Goal: Task Accomplishment & Management: Use online tool/utility

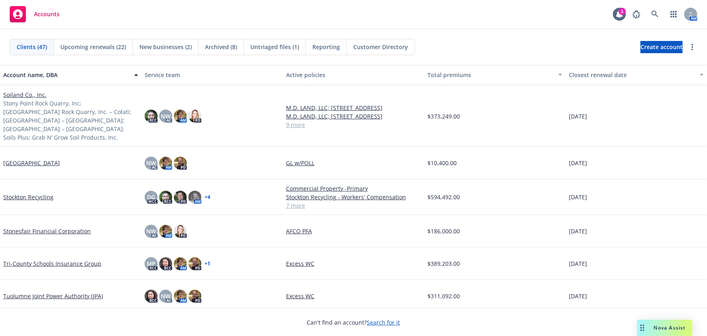
scroll to position [1069, 0]
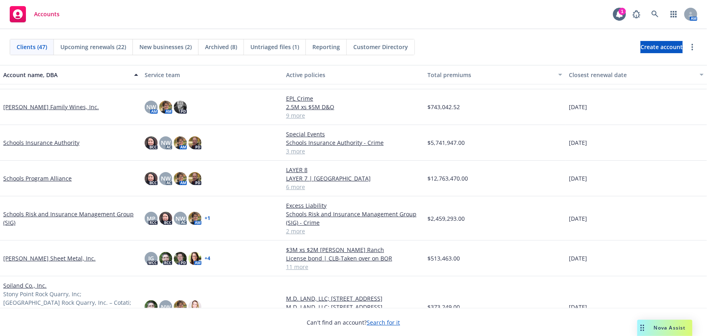
click at [19, 284] on link "Soiland Co., Inc." at bounding box center [24, 285] width 43 height 9
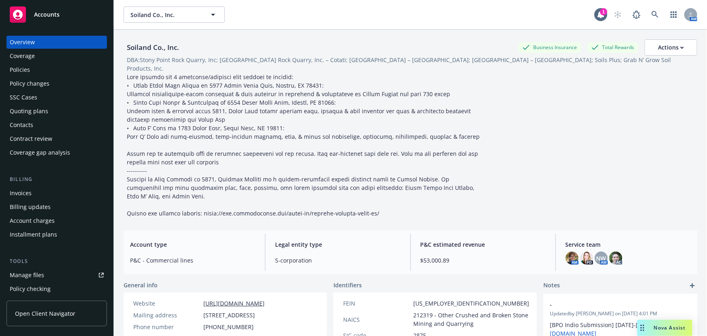
click at [45, 16] on span "Accounts" at bounding box center [47, 14] width 26 height 6
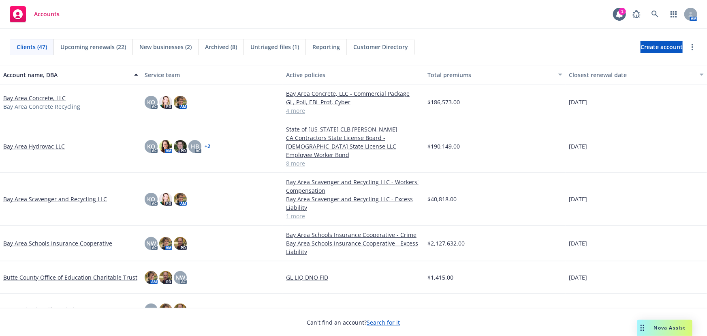
click at [170, 49] on span "New businesses (2)" at bounding box center [165, 47] width 52 height 9
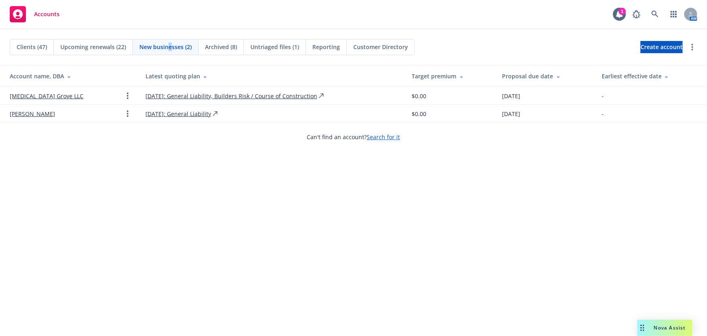
click at [37, 96] on link "[MEDICAL_DATA] Grove LLC" at bounding box center [47, 96] width 74 height 9
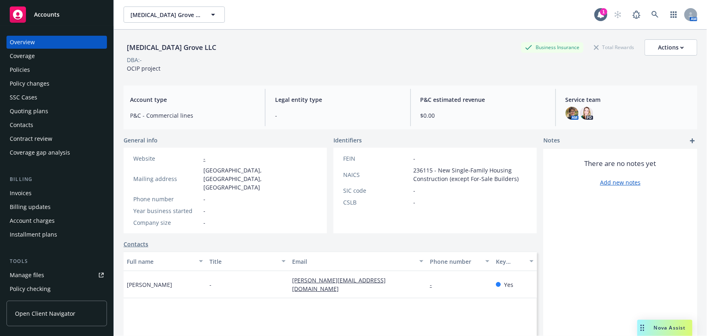
click at [42, 109] on div "Quoting plans" at bounding box center [29, 111] width 39 height 13
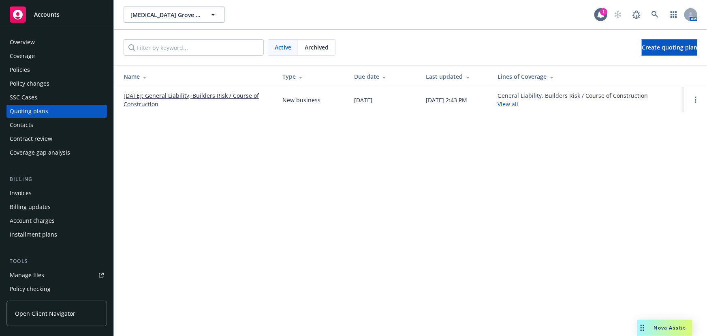
click at [229, 96] on link "[DATE]: General Liability, Builders Risk / Course of Construction" at bounding box center [197, 99] width 146 height 17
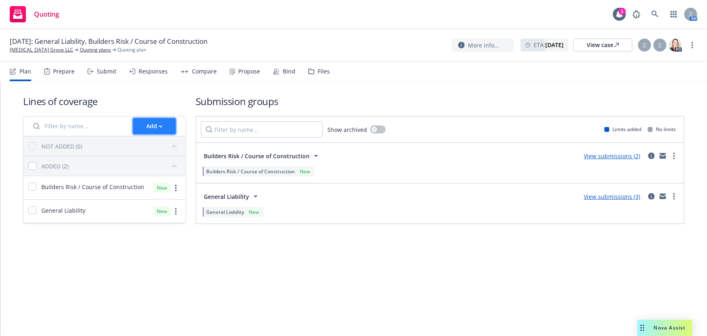
click at [151, 124] on div "Add" at bounding box center [154, 125] width 16 height 15
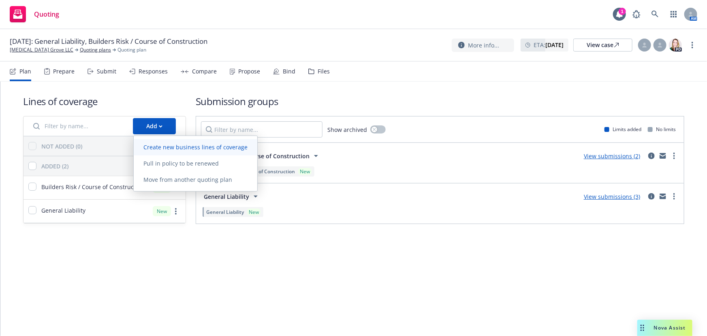
click at [160, 144] on span "Create new business lines of coverage" at bounding box center [196, 147] width 124 height 8
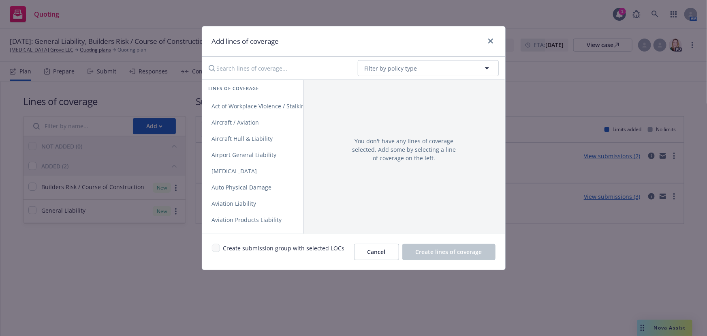
click at [280, 66] on input "Search lines of coverage..." at bounding box center [278, 68] width 148 height 16
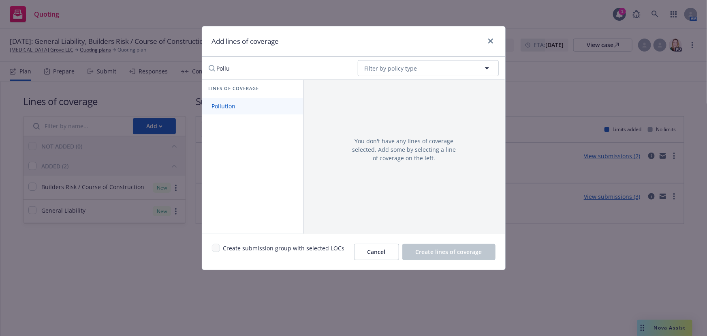
type input "Pollu"
click at [238, 105] on span "Pollution" at bounding box center [223, 106] width 43 height 8
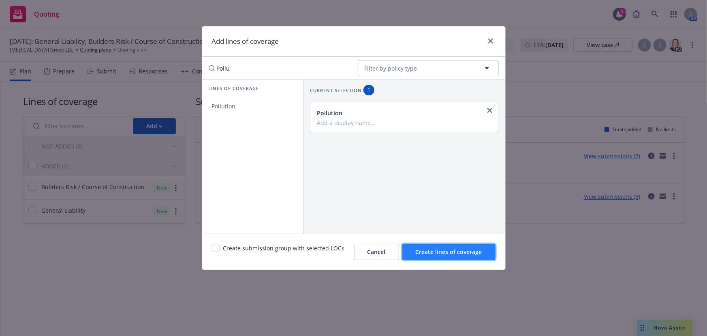
click at [435, 251] on span "Create lines of coverage" at bounding box center [449, 252] width 66 height 8
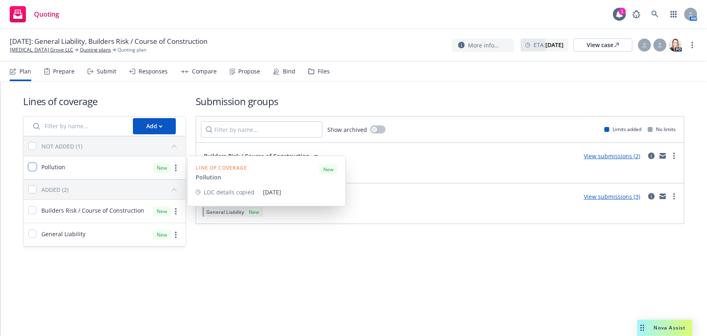
click at [33, 167] on input "checkbox" at bounding box center [32, 167] width 8 height 8
checkbox input "true"
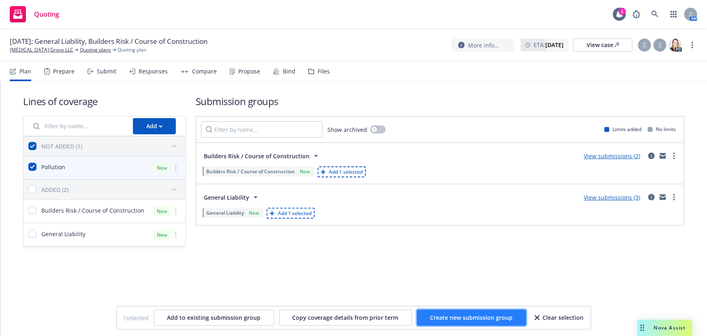
click at [465, 321] on button "Create new submission group" at bounding box center [471, 317] width 109 height 16
checkbox input "false"
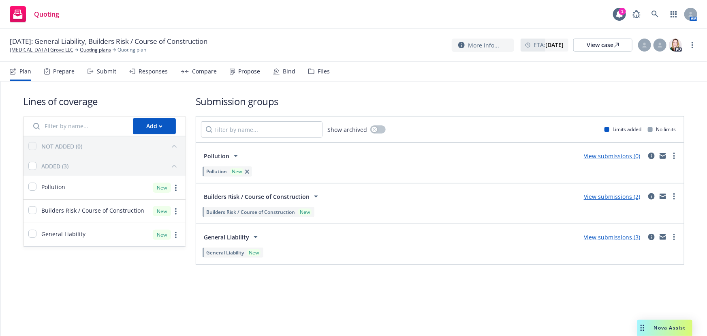
click at [613, 156] on link "View submissions (0)" at bounding box center [612, 156] width 56 height 8
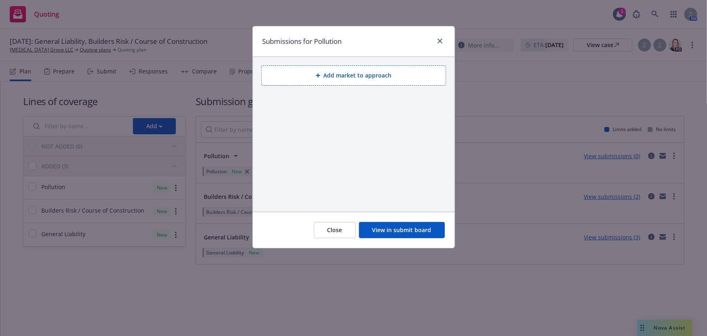
click at [343, 77] on button "Add market to approach" at bounding box center [354, 75] width 185 height 20
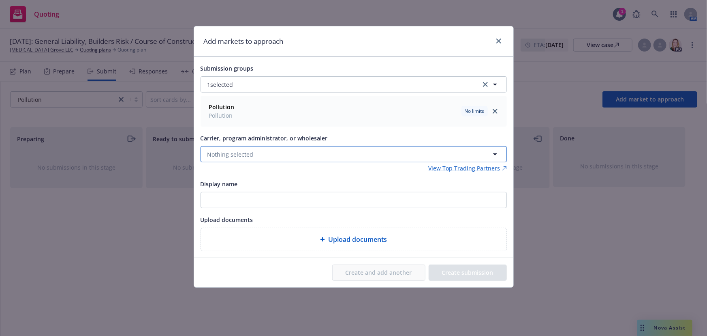
click at [270, 157] on button "Nothing selected" at bounding box center [354, 154] width 307 height 16
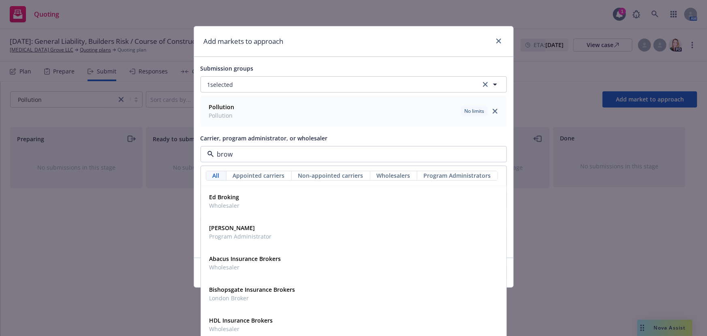
type input "brown"
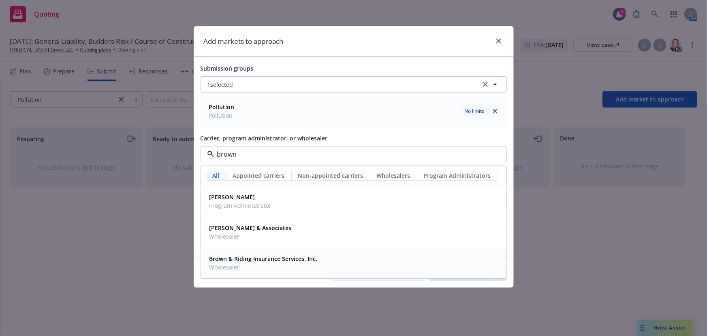
click at [265, 261] on strong "Brown & Riding Insurance Services, Inc." at bounding box center [264, 259] width 108 height 8
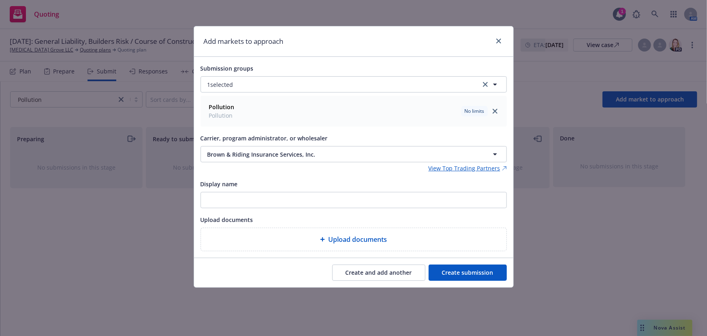
click at [348, 240] on span "Upload documents" at bounding box center [357, 239] width 59 height 10
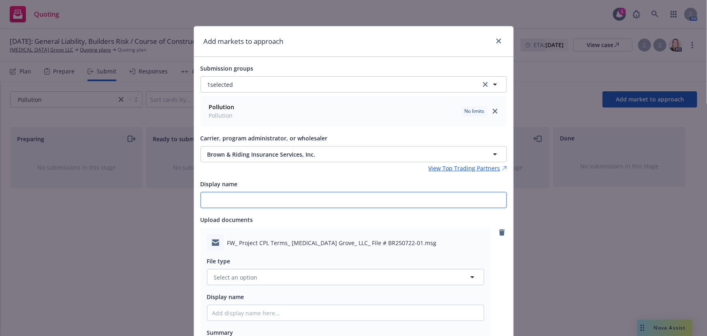
click at [255, 204] on input "Display name" at bounding box center [354, 199] width 306 height 15
type input "P"
type textarea "x"
type input "Pr"
type textarea "x"
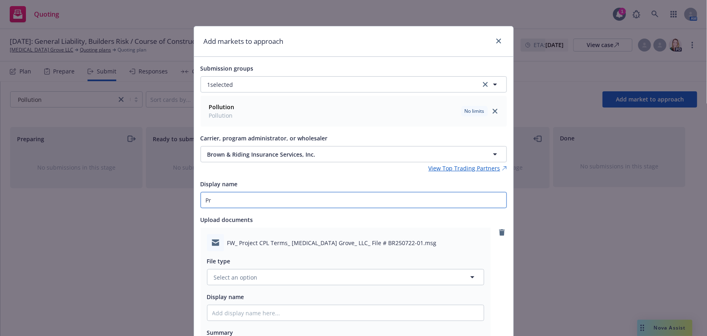
type input "Pro"
type textarea "x"
type input "Proj"
type textarea "x"
type input "Proje"
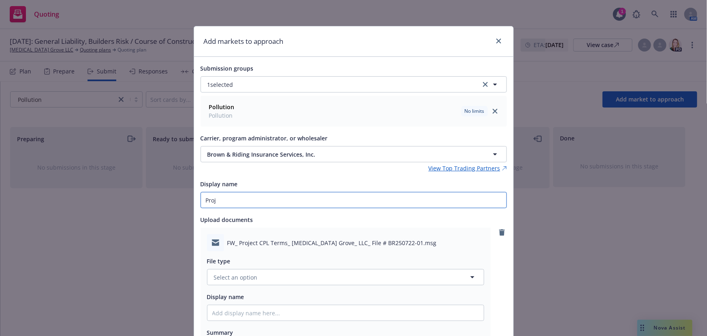
type textarea "x"
type input "Projec"
type textarea "x"
type input "Project"
type textarea "x"
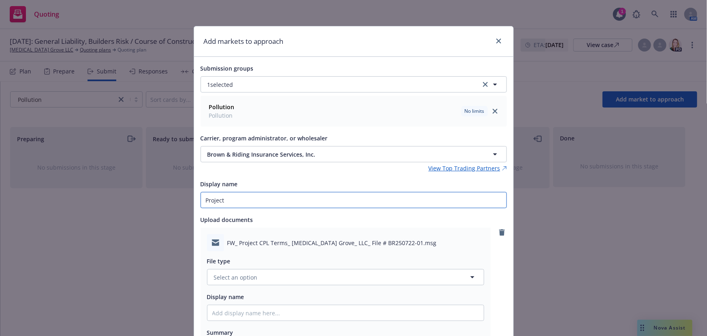
type input "Project"
type textarea "x"
type input "Project s"
type textarea "x"
type input "Project sp"
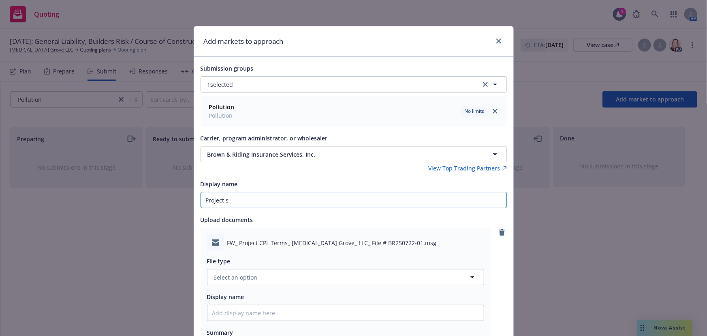
type textarea "x"
type input "Project spe"
type textarea "x"
type input "Project spec"
type textarea "x"
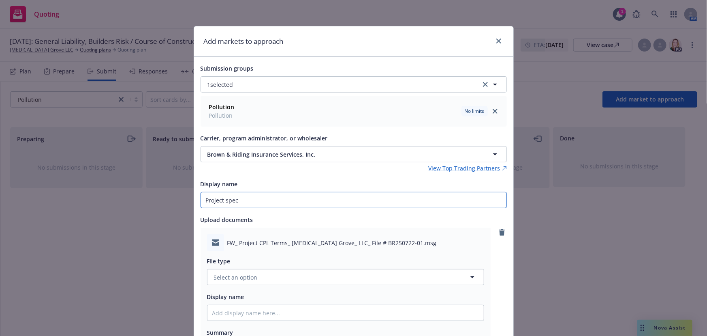
type input "Project speci"
type textarea "x"
type input "Project specif"
type textarea "x"
type input "Project specifi"
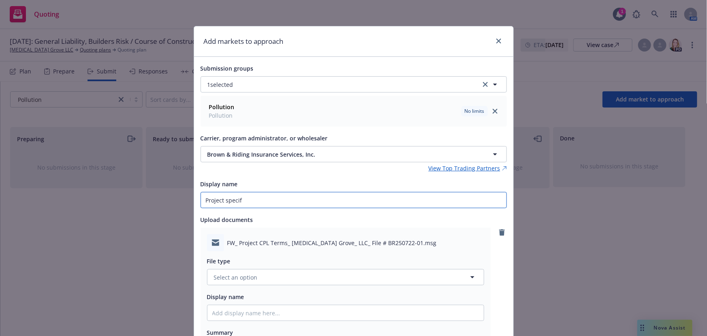
type textarea "x"
type input "Project specific"
type textarea "x"
type input "Project specific"
type textarea "x"
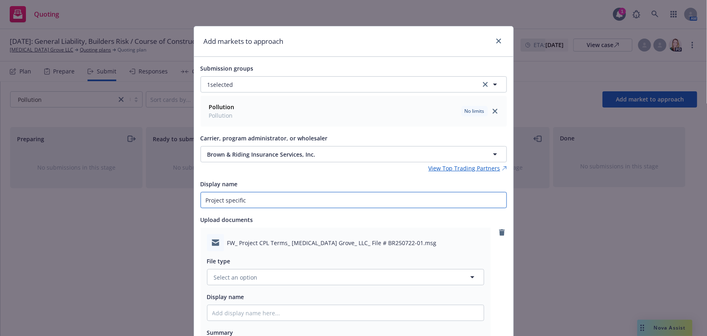
type input "Project specific s"
type textarea "x"
type input "Project specific si"
type textarea "x"
type input "Project specific sit"
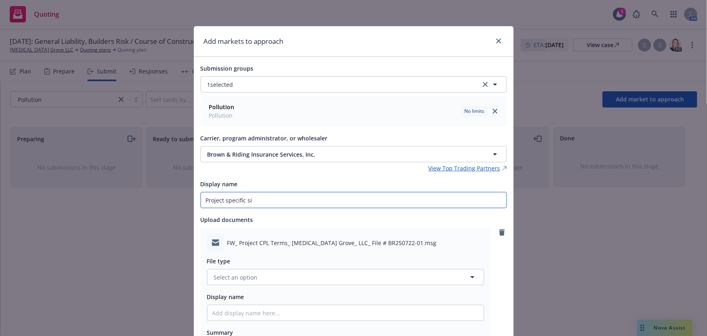
type textarea "x"
type input "Project specific site"
type textarea "x"
type input "Project specific site"
type textarea "x"
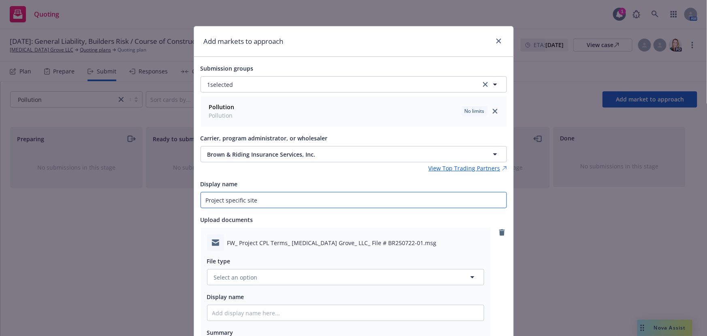
type input "Project specific site p"
type textarea "x"
type input "Project specific site po"
type textarea "x"
type input "Project specific site pol"
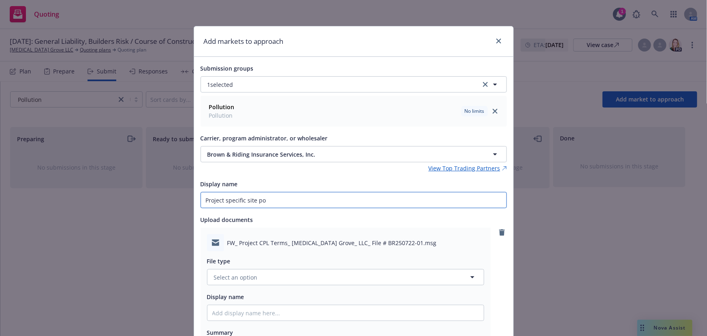
type textarea "x"
type input "Project specific site poll"
type textarea "x"
type input "Project specific site pollu"
type textarea "x"
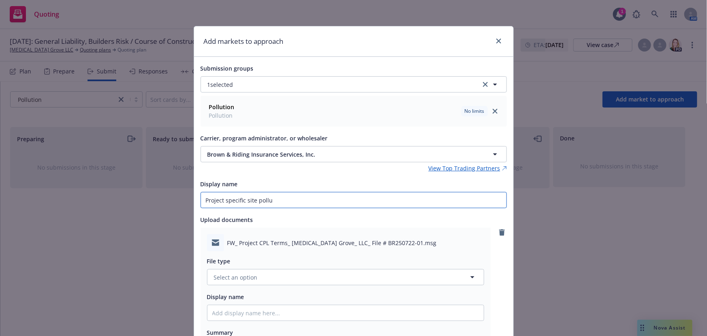
type input "Project specific site pollut"
type textarea "x"
type input "Project specific site polluti"
type textarea "x"
type input "Project specific site pollutio"
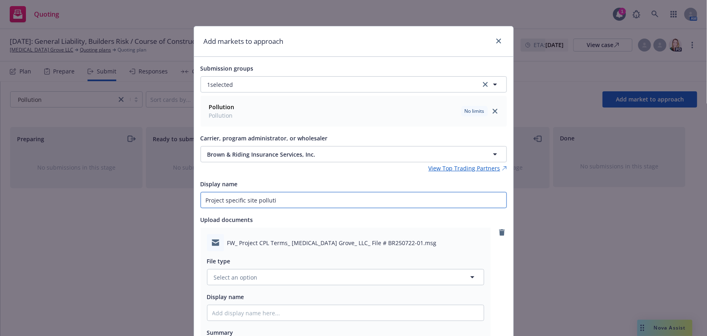
type textarea "x"
type input "Project specific site pollution"
type textarea "x"
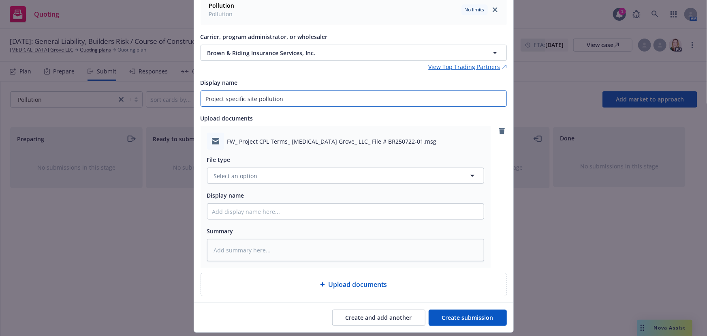
scroll to position [110, 0]
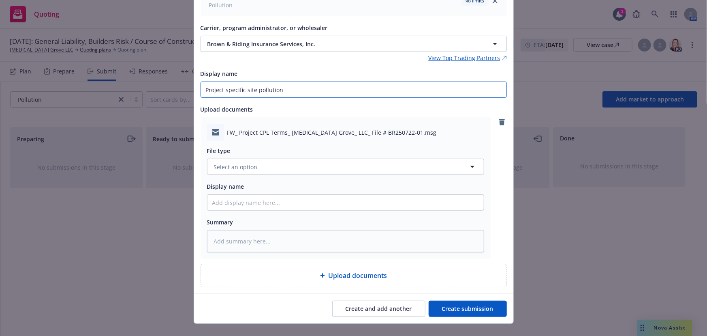
type input "Project specific site pollution"
click at [307, 169] on button "Select an option" at bounding box center [345, 167] width 277 height 16
type input "quote"
click at [239, 215] on div "Quote received" at bounding box center [235, 211] width 47 height 12
click at [237, 203] on input "Display name" at bounding box center [346, 202] width 277 height 15
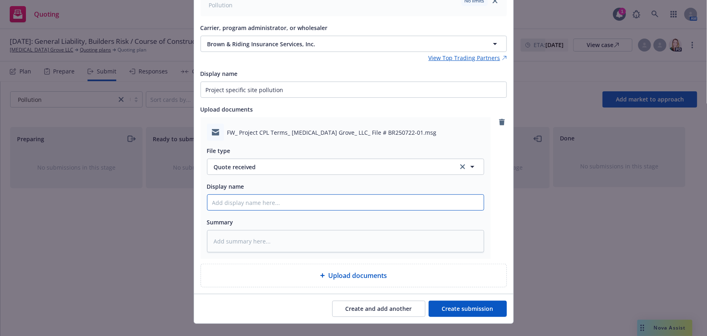
type textarea "x"
type input "E"
type textarea "x"
type input "EM"
type textarea "x"
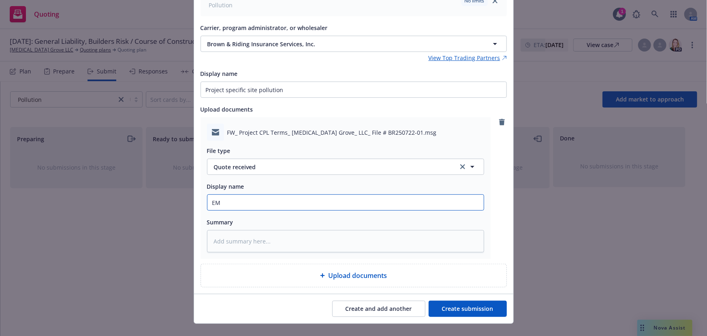
type input "EMF"
type textarea "x"
type input "EMFC"
type textarea "x"
type input "EMFC"
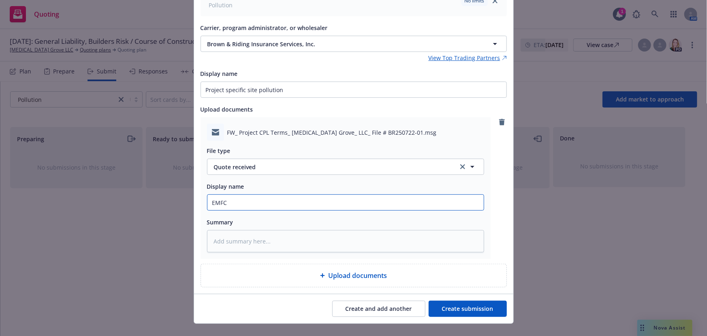
type textarea "x"
type input "EMFC w"
type textarea "x"
type input "EMFC wi"
type textarea "x"
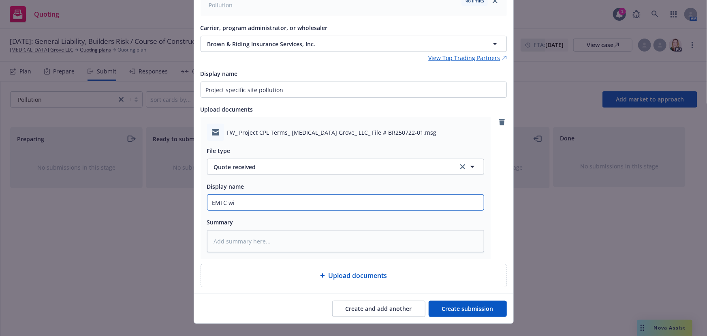
type input "EMFC wit"
type textarea "x"
type input "EMFC with"
type textarea "x"
type input "EMFC with"
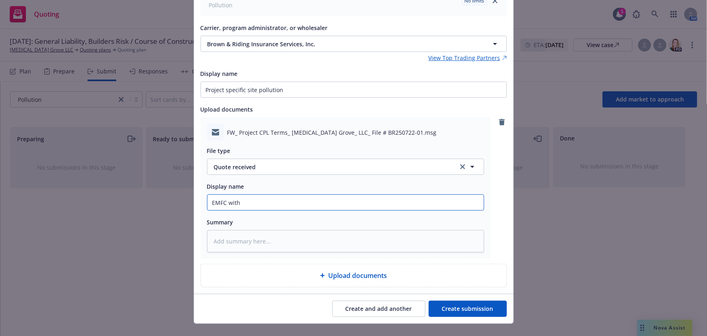
type textarea "x"
type input "EMFC with C"
type textarea "x"
type input "EMFC with CP"
type textarea "x"
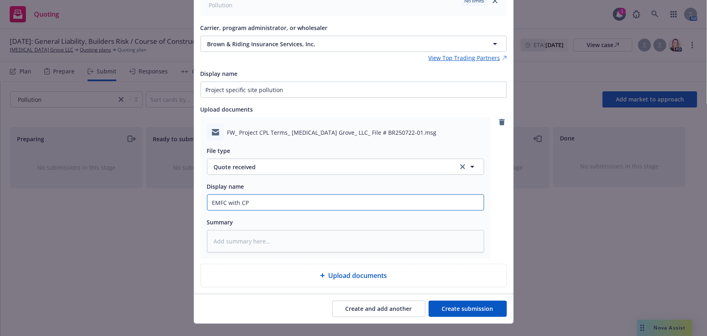
type input "EMFC with CPL"
type textarea "x"
type input "EMFC with CPL"
type textarea "x"
type input "EMFC with CPL q"
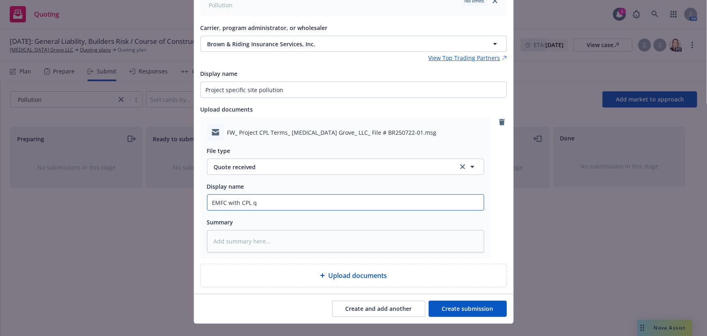
type textarea "x"
type input "EMFC with CPL qu"
type textarea "x"
type input "EMFC with CPL quo"
type textarea "x"
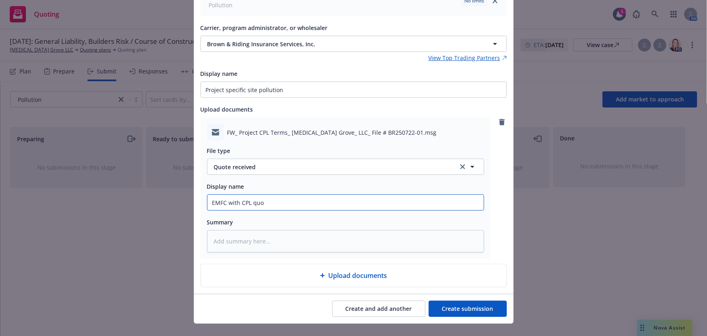
type input "EMFC with CPL quot"
type textarea "x"
type input "EMFC with CPL quote"
type textarea "x"
type input "EMFC with CPL quote"
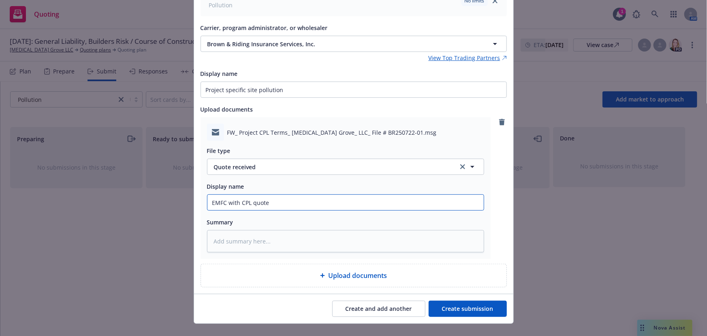
type textarea "x"
type input "EMFC with CPL quote $"
click at [306, 201] on input "EMFC with CPL quote $" at bounding box center [346, 202] width 277 height 15
type textarea "x"
type input "EMFC with CPL quote $1"
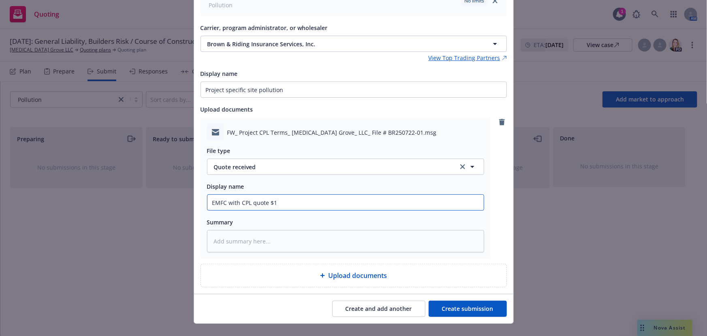
type textarea "x"
type input "EMFC with CPL quote $12"
type textarea "x"
type input "EMFC with CPL quote $12,"
type textarea "x"
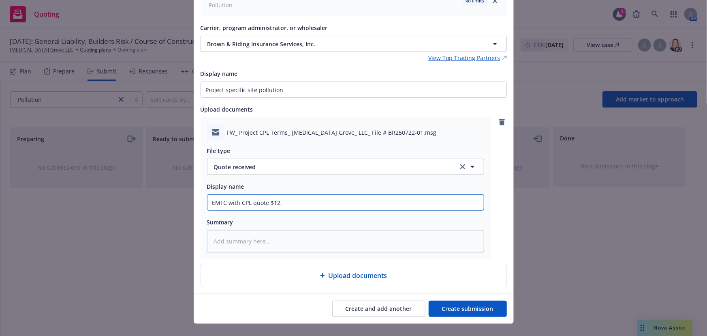
type input "EMFC with CPL quote $12,1"
type textarea "x"
type input "EMFC with CPL quote $12,12"
type textarea "x"
type input "EMFC with CPL quote $12,121"
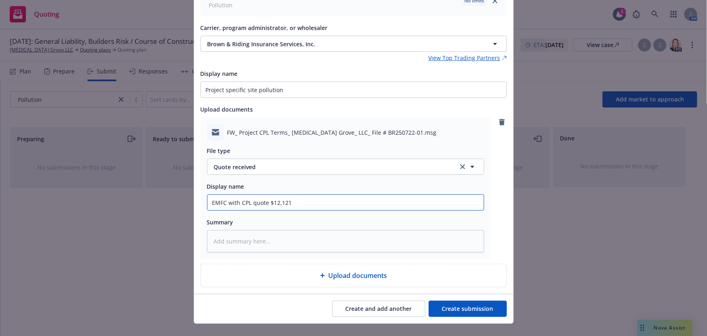
type textarea "x"
type input "EMFC with CPL quote $12,121."
type textarea "x"
type input "EMFC with CPL quote $12,121.1"
type textarea "x"
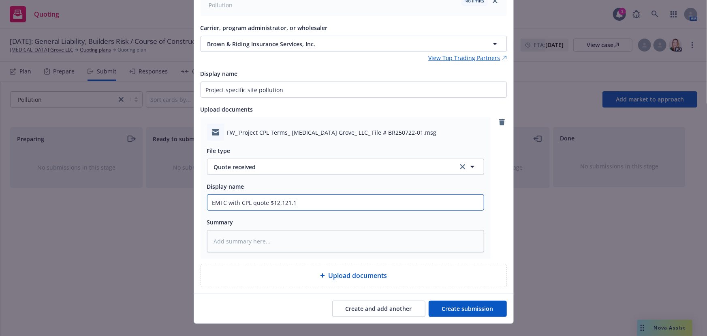
type input "EMFC with CPL quote $12,121.16"
type textarea "x"
type input "EMFC with CPL quote $12,121.16"
type textarea "x"
type input "EMFC with CPL quote $12,121.16 a"
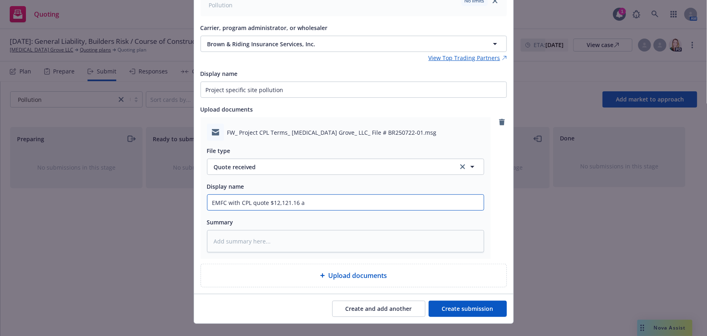
type textarea "x"
type input "EMFC with CPL quote $12,121.16 al"
type textarea "x"
type input "EMFC with CPL quote $12,121.16 all"
type textarea "x"
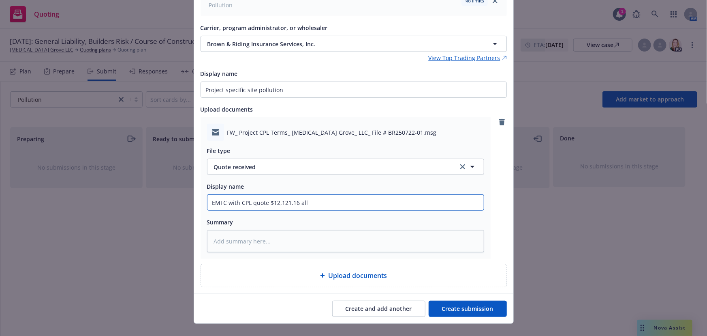
type input "EMFC with CPL quote $12,121.16 all"
type textarea "x"
type input "EMFC with CPL quote $12,121.16 all i"
type textarea "x"
type input "EMFC with CPL quote $12,121.16 all in"
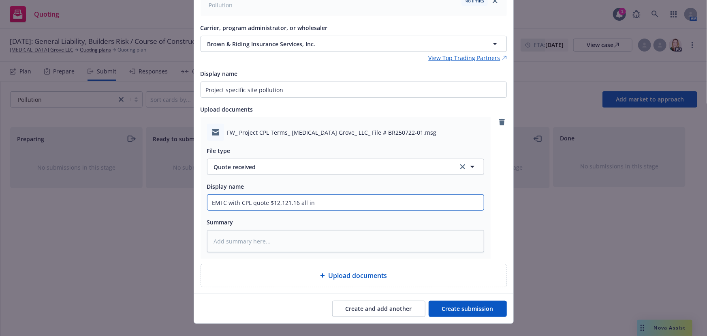
type textarea "x"
type input "EMFC with CPL quote $12,121.16 all in"
type textarea "x"
type input "EMFC with CPL quote $12,121.16 all in @"
click at [360, 209] on input "EMFC with CPL quote $12,121.16 all in @" at bounding box center [346, 202] width 277 height 15
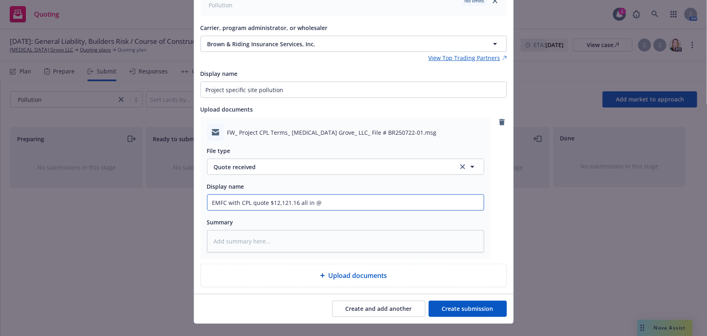
type textarea "x"
type input "EMFC with CPL quote $12,121.16 all in @"
type textarea "x"
type input "EMFC with CPL quote $12,121.16 all in @ 1"
type textarea "x"
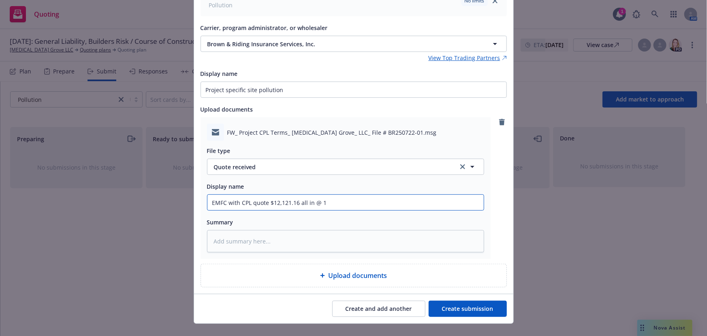
type input "EMFC with CPL quote $12,121.16 all in @ 12"
type textarea "x"
type input "EMFC with CPL quote $12,121.16 all in @ 12."
type textarea "x"
type input "EMFC with CPL quote $12,121.16 all in @ 12.5"
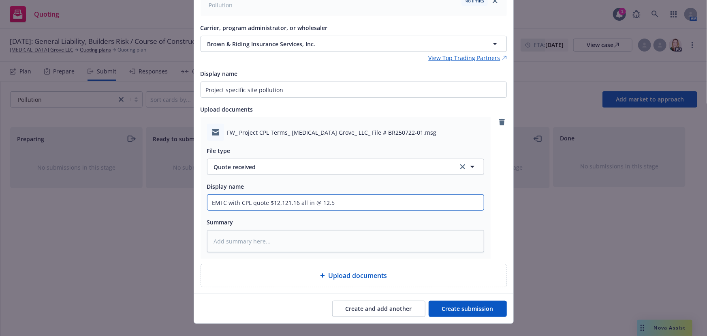
type textarea "x"
type input "EMFC with CPL quote $12,121.16 all in @ 12.5%"
click at [451, 306] on button "Create submission" at bounding box center [468, 308] width 78 height 16
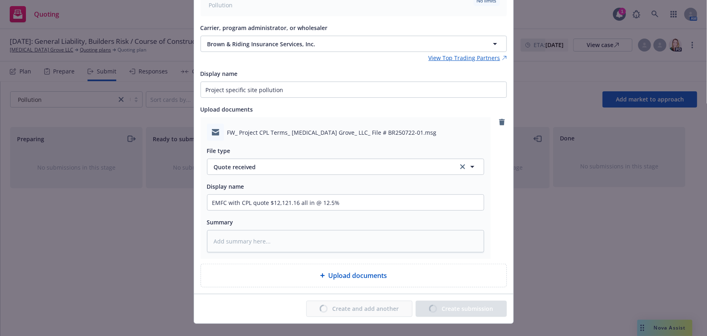
type textarea "x"
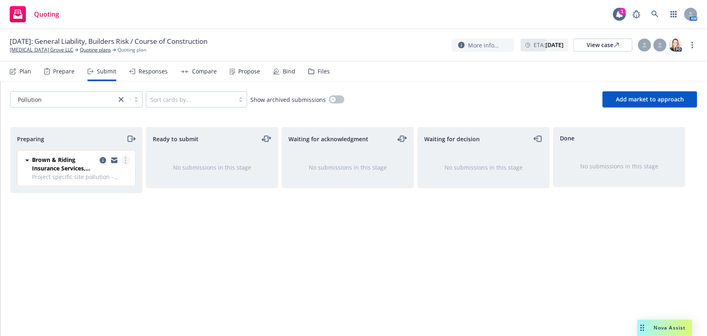
click at [126, 158] on icon "more" at bounding box center [126, 160] width 2 height 6
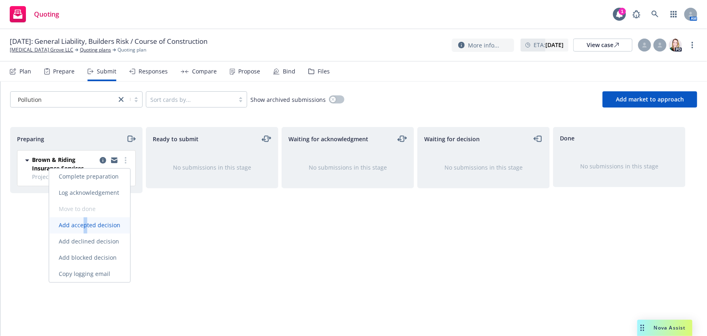
click at [87, 226] on span "Add accepted decision" at bounding box center [89, 225] width 81 height 8
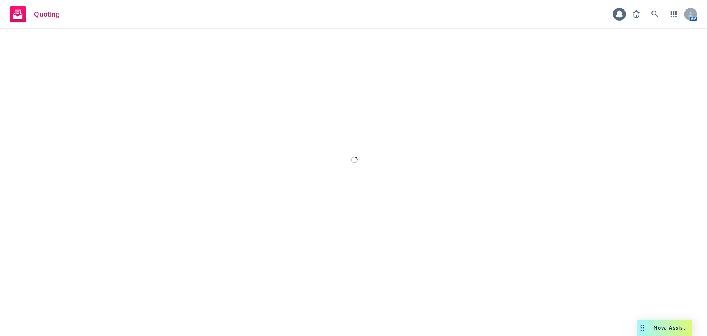
select select "12"
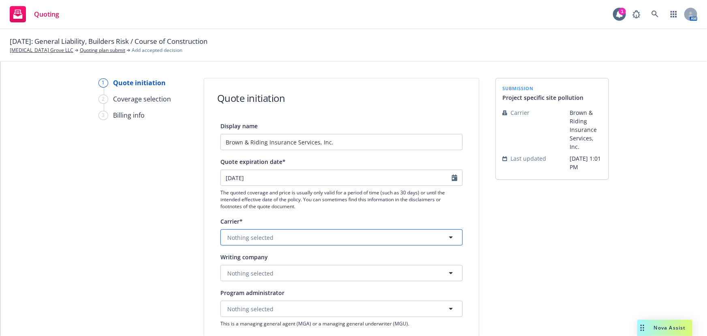
click at [329, 241] on button "Nothing selected" at bounding box center [342, 237] width 242 height 16
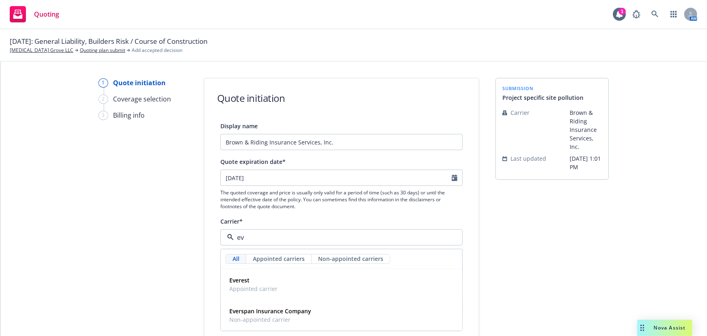
type input "e"
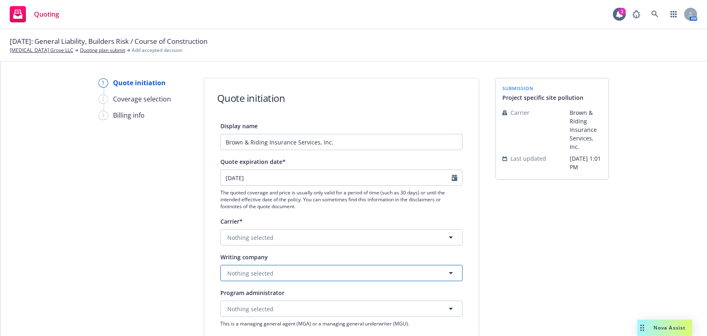
drag, startPoint x: 290, startPoint y: 274, endPoint x: 291, endPoint y: 269, distance: 4.9
click at [291, 273] on button "Nothing selected" at bounding box center [342, 273] width 242 height 16
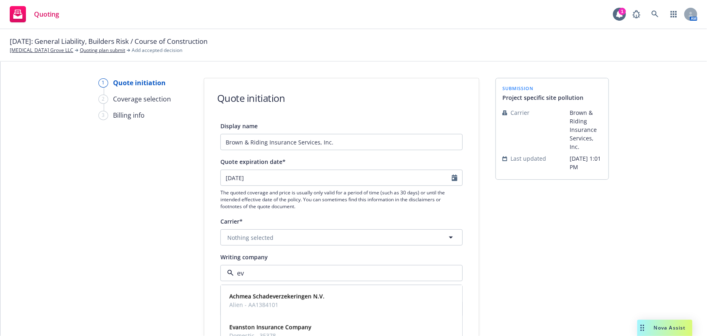
type input "eva"
click at [262, 304] on span "Domestic - 35378" at bounding box center [270, 304] width 82 height 9
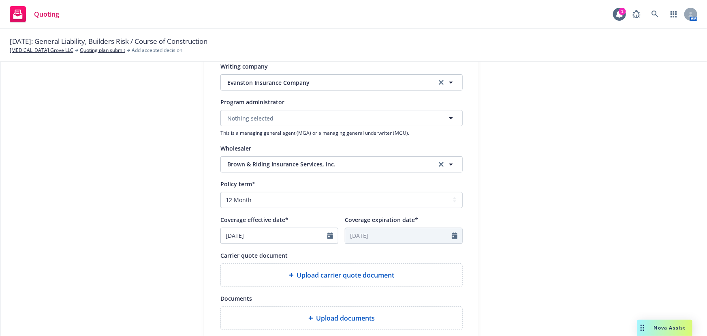
scroll to position [221, 0]
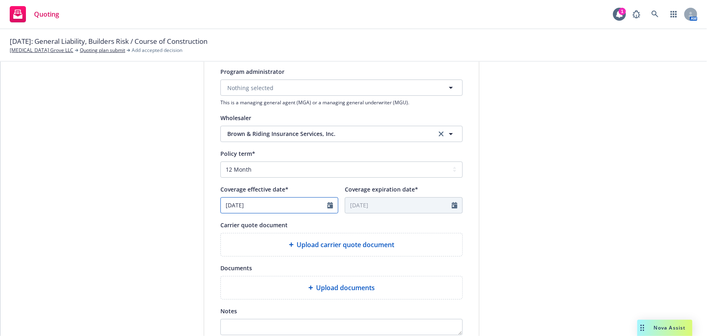
click at [328, 204] on icon "Calendar" at bounding box center [331, 205] width 6 height 6
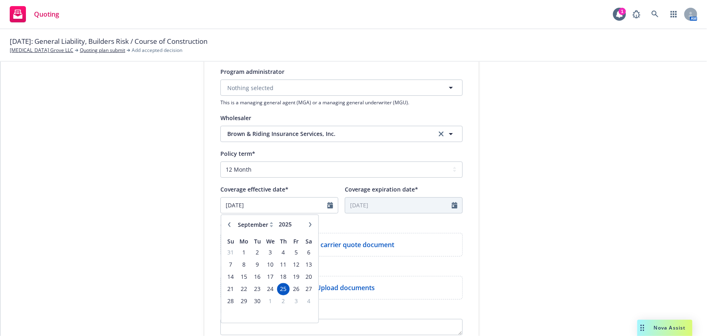
click at [308, 224] on icon "button" at bounding box center [310, 224] width 5 height 5
select select "10"
click at [268, 264] on span "8" at bounding box center [271, 264] width 12 height 10
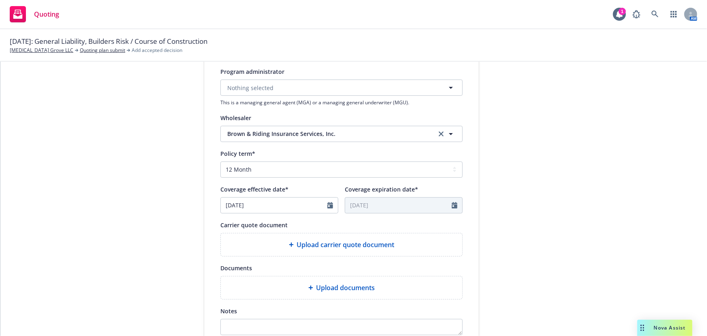
type input "[DATE]"
click at [248, 163] on select "Select policy term 12 Month 6 Month 4 Month 3 Month 2 Month 1 Month 36 Month (3…" at bounding box center [342, 169] width 242 height 16
select select "other"
click at [221, 161] on select "Select policy term 12 Month 6 Month 4 Month 3 Month 2 Month 1 Month 36 Month (3…" at bounding box center [342, 169] width 242 height 16
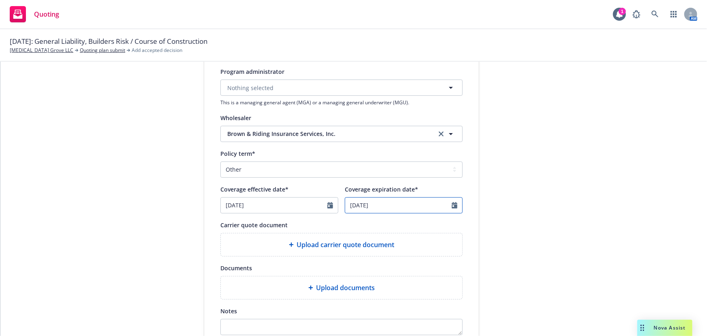
click at [383, 205] on input "[DATE]" at bounding box center [398, 204] width 107 height 15
select select "10"
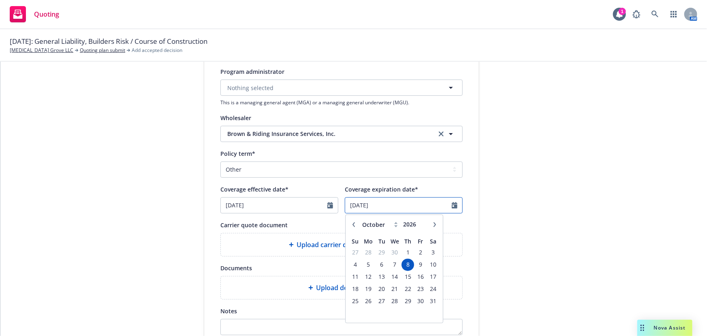
type input "[DATE]"
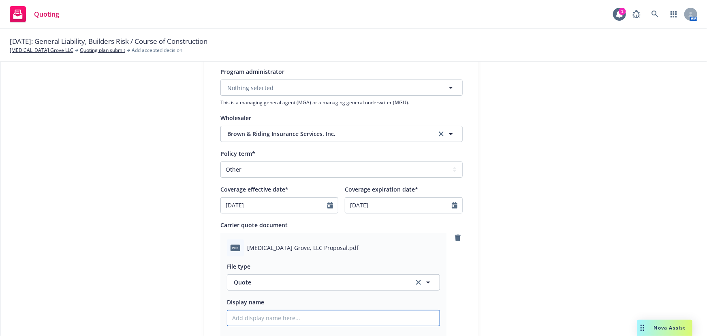
click at [246, 317] on input "Display name" at bounding box center [333, 317] width 212 height 15
type textarea "x"
type input "P"
type textarea "x"
type input "PO"
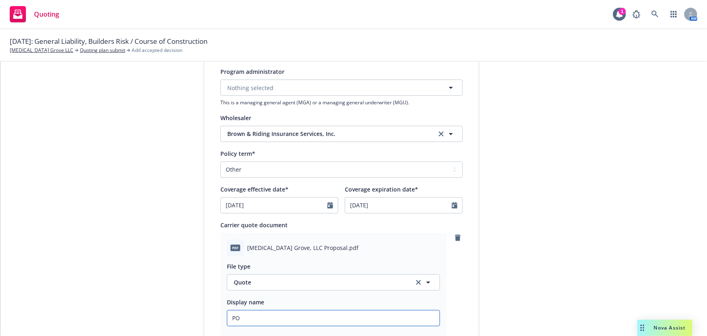
type textarea "x"
type input "POL"
type textarea "x"
type input "POLL"
type textarea "x"
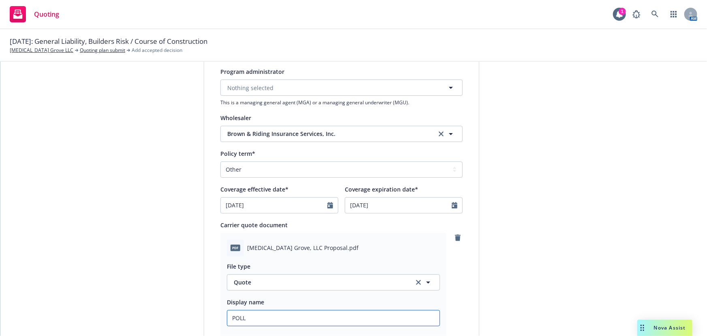
type input "POLL"
type textarea "x"
type input "POLL u"
type textarea "x"
type input "POLL uq"
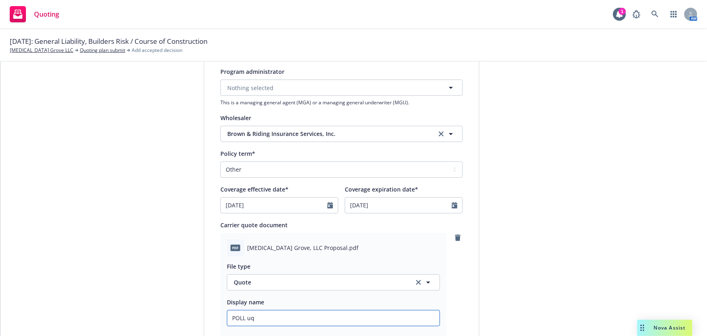
type textarea "x"
type input "POLL uqo"
type textarea "x"
type input "POLL uqote"
type textarea "x"
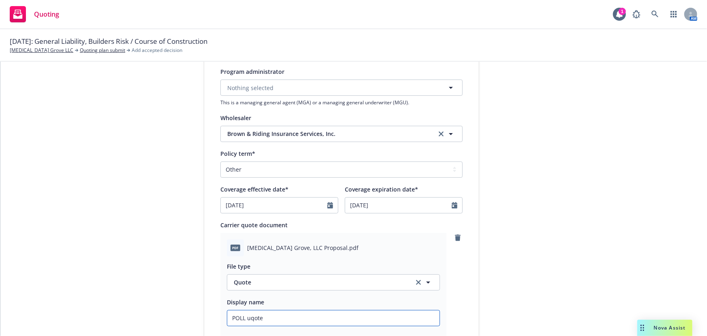
type input "POLL uqot"
type textarea "x"
type input "POLL uqo"
type textarea "x"
type input "POLL uq"
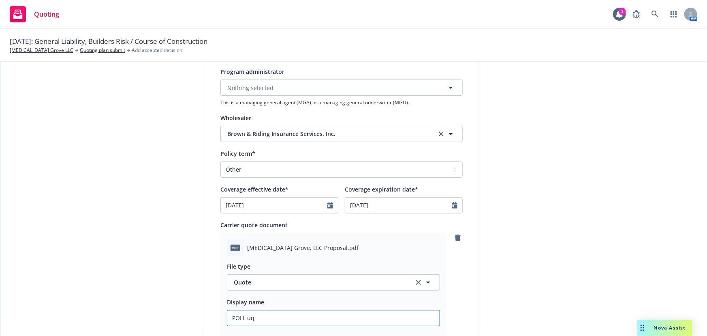
type textarea "x"
type input "POLL u"
type textarea "x"
type input "POLL"
type textarea "x"
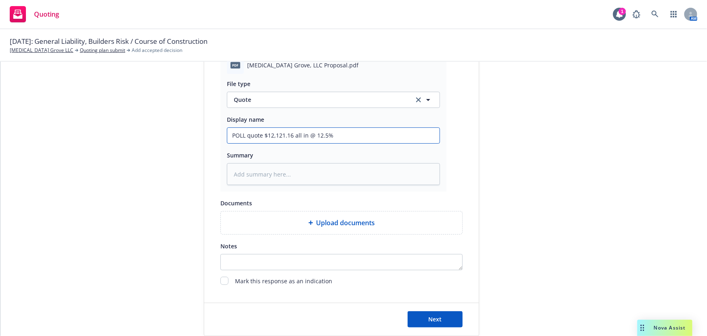
scroll to position [419, 0]
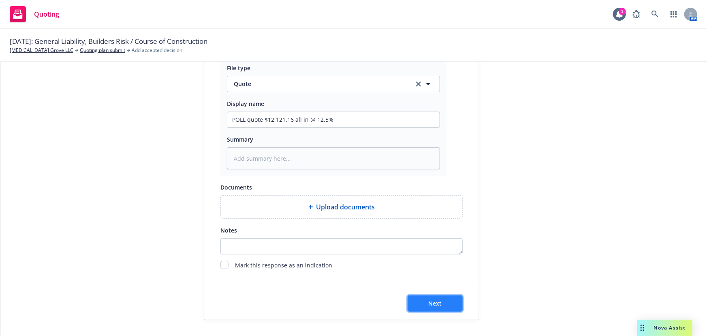
click at [429, 303] on span "Next" at bounding box center [435, 303] width 13 height 8
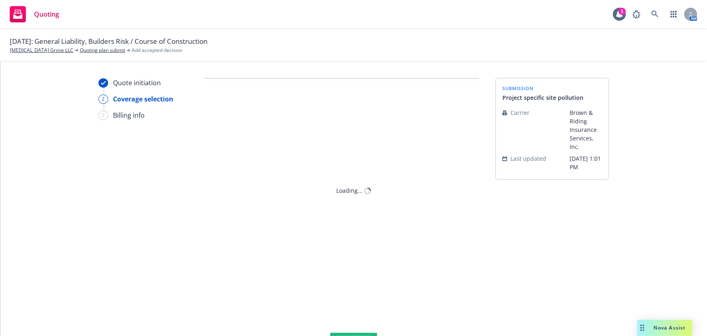
scroll to position [0, 0]
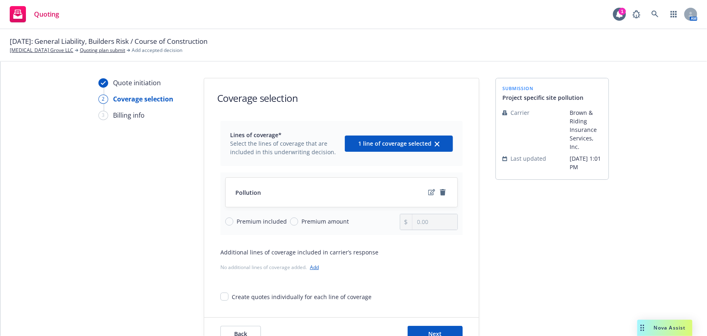
click at [327, 223] on span "Premium amount" at bounding box center [325, 221] width 47 height 9
click at [298, 223] on input "Premium amount" at bounding box center [294, 221] width 8 height 8
drag, startPoint x: 438, startPoint y: 219, endPoint x: 397, endPoint y: 227, distance: 42.2
click at [401, 227] on div "0.00" at bounding box center [429, 222] width 58 height 16
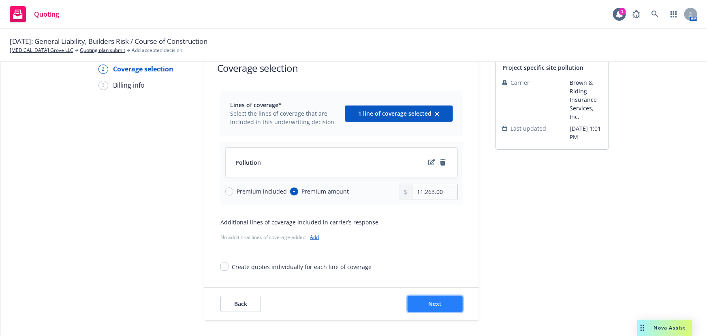
click at [437, 301] on span "Next" at bounding box center [435, 304] width 13 height 8
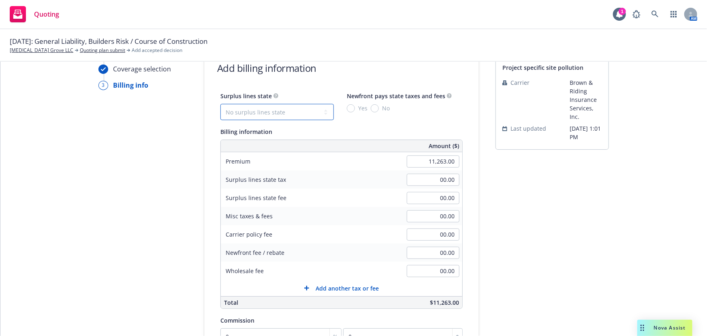
click at [269, 107] on select "No surplus lines state [US_STATE] [US_STATE] [US_STATE] [US_STATE] [US_STATE] […" at bounding box center [278, 112] width 114 height 16
click at [221, 104] on select "No surplus lines state [US_STATE] [US_STATE] [US_STATE] [US_STATE] [US_STATE] […" at bounding box center [278, 112] width 114 height 16
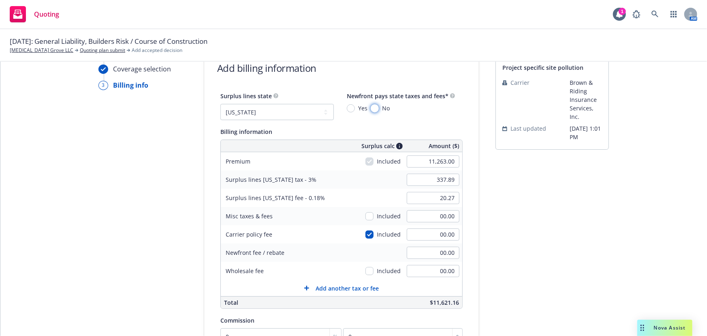
click at [371, 111] on input "No" at bounding box center [375, 108] width 8 height 8
click at [438, 269] on input "00.00" at bounding box center [433, 271] width 53 height 12
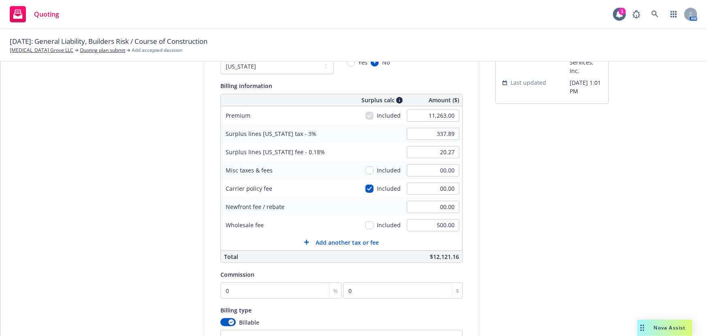
scroll to position [172, 0]
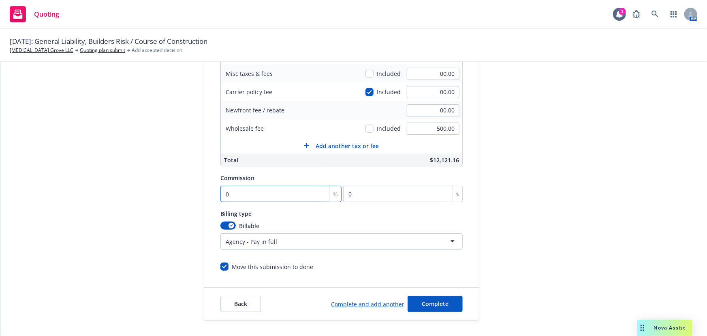
click at [233, 195] on input "0" at bounding box center [281, 194] width 121 height 16
click at [426, 300] on span "Complete" at bounding box center [435, 304] width 27 height 8
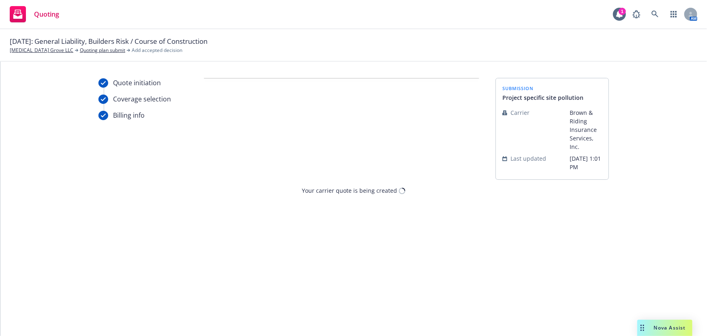
scroll to position [0, 0]
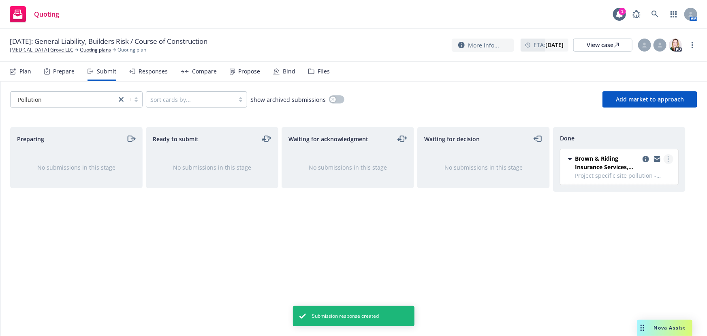
click at [667, 160] on link "more" at bounding box center [669, 159] width 10 height 10
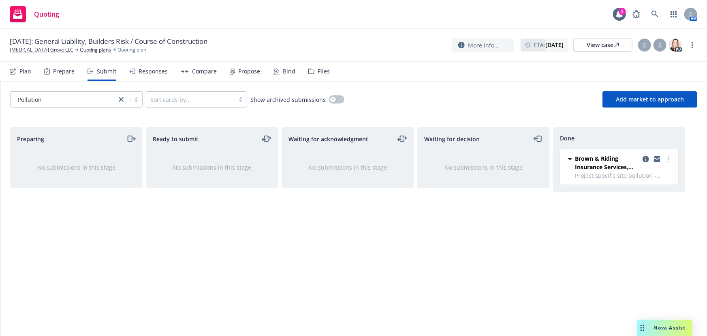
click at [506, 305] on div "Waiting for decision No submissions in this stage" at bounding box center [484, 223] width 133 height 192
click at [151, 78] on div "Responses" at bounding box center [148, 71] width 39 height 19
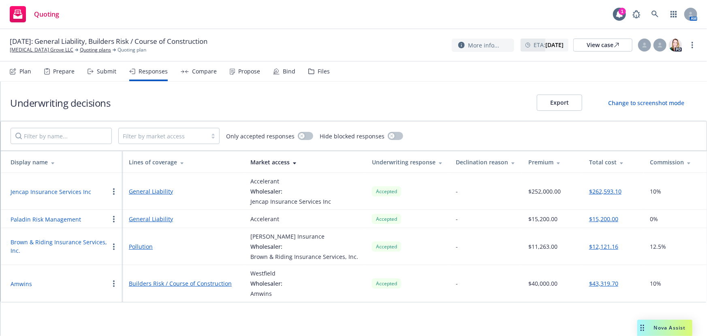
click at [113, 247] on icon "button" at bounding box center [114, 246] width 2 height 6
click at [135, 247] on link "Pollution" at bounding box center [183, 246] width 109 height 9
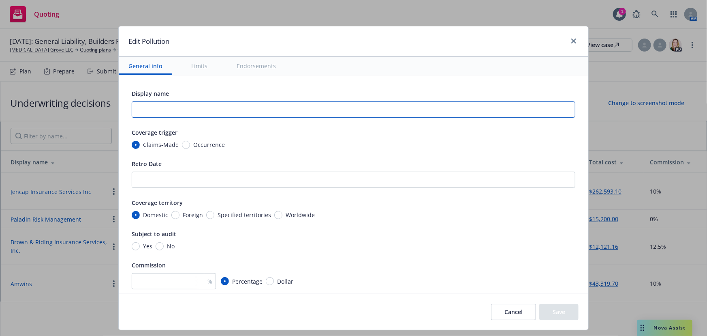
click at [159, 109] on input "text" at bounding box center [354, 109] width 444 height 16
click at [164, 244] on span "No" at bounding box center [169, 246] width 11 height 9
click at [163, 244] on input "No" at bounding box center [160, 246] width 8 height 8
click at [150, 278] on input "number" at bounding box center [174, 281] width 84 height 16
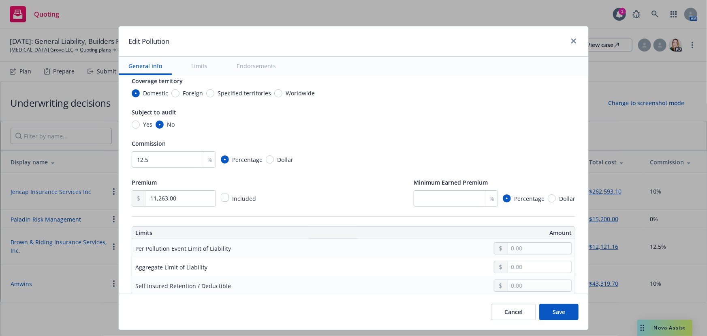
scroll to position [110, 0]
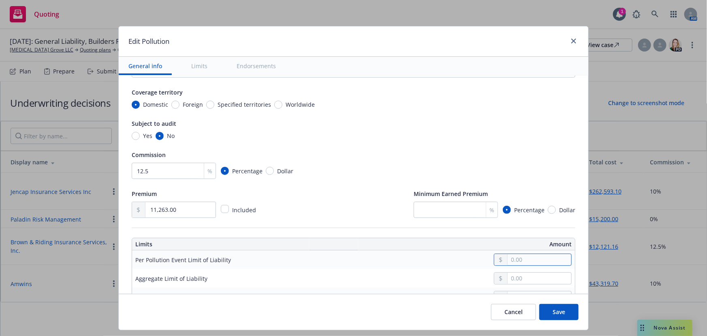
click at [509, 254] on input "text" at bounding box center [540, 259] width 64 height 11
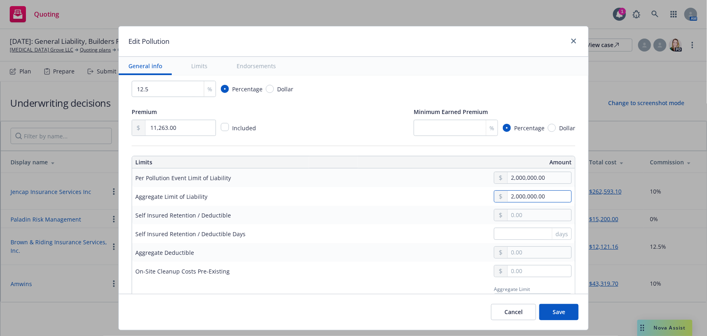
scroll to position [221, 0]
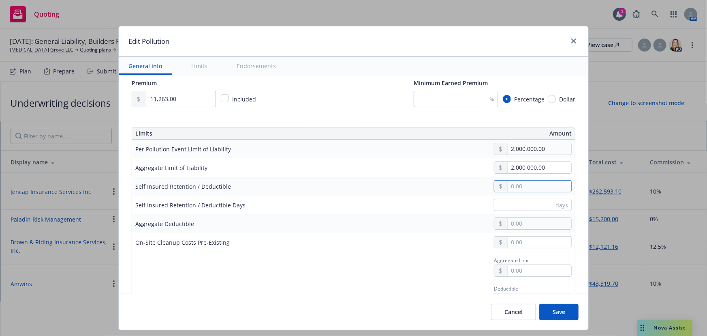
drag, startPoint x: 512, startPoint y: 180, endPoint x: 518, endPoint y: 182, distance: 6.6
click at [512, 180] on input "text" at bounding box center [540, 185] width 64 height 11
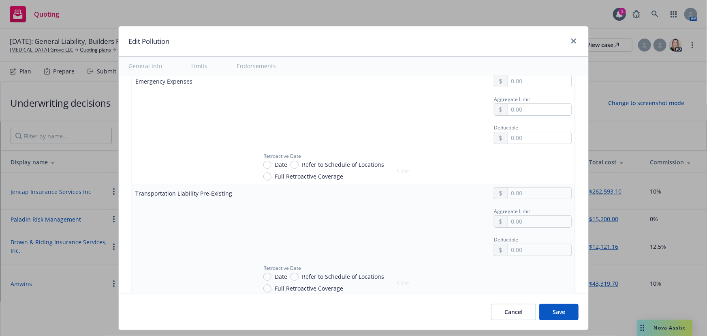
scroll to position [1290, 0]
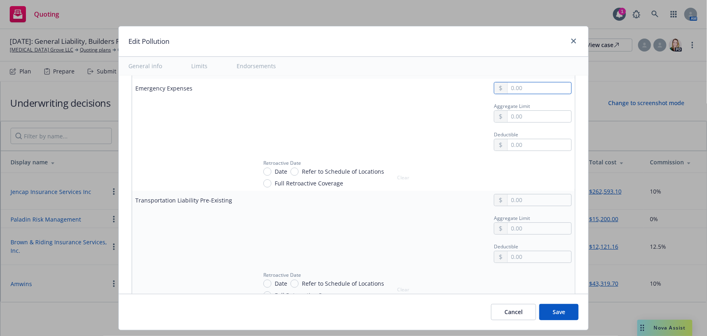
click at [522, 85] on input "text" at bounding box center [540, 87] width 64 height 11
click at [528, 111] on input "text" at bounding box center [540, 116] width 64 height 11
click at [508, 88] on input "text" at bounding box center [540, 90] width 64 height 11
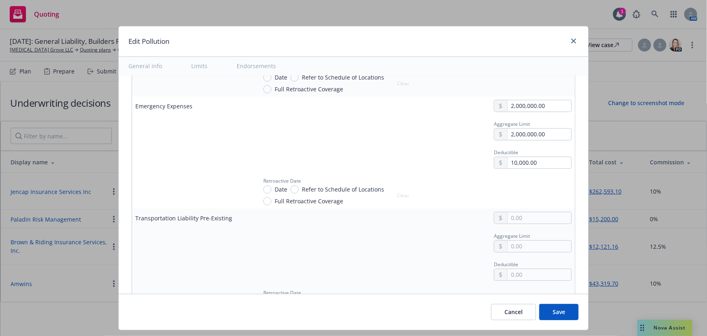
scroll to position [1253, 0]
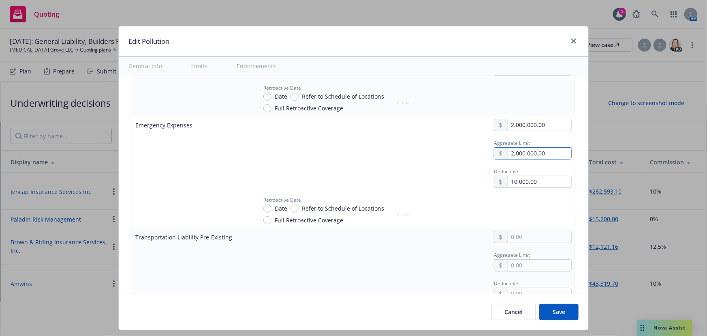
drag, startPoint x: 544, startPoint y: 149, endPoint x: 446, endPoint y: 172, distance: 100.7
click at [446, 171] on tbody "Emergency Expenses 2,000,000.00 Aggregate Limit 2,000,000.00 Deductible 10,000.…" at bounding box center [353, 172] width 443 height 112
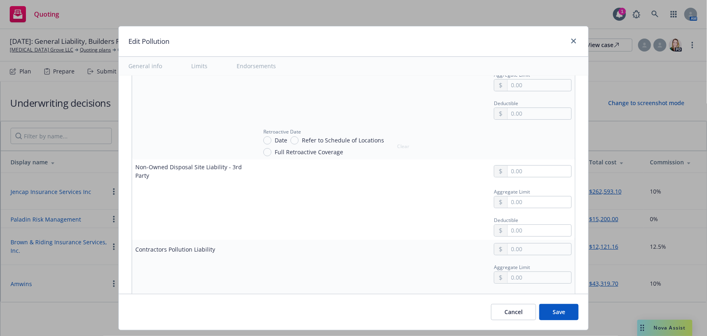
scroll to position [2506, 0]
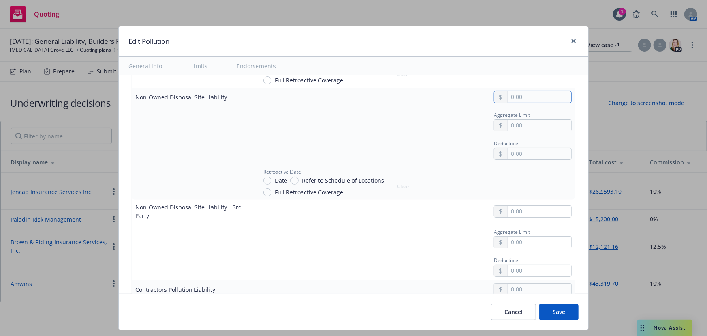
drag, startPoint x: 505, startPoint y: 91, endPoint x: 624, endPoint y: 65, distance: 122.1
click at [508, 91] on input "text" at bounding box center [540, 96] width 64 height 11
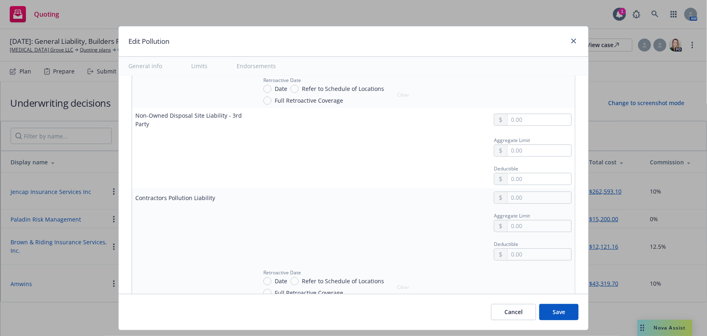
scroll to position [2617, 0]
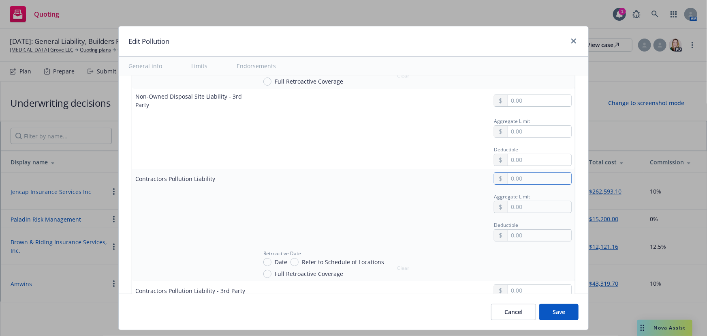
click at [510, 176] on input "text" at bounding box center [540, 178] width 64 height 11
click at [524, 202] on input "text" at bounding box center [540, 206] width 64 height 11
click at [518, 229] on input "text" at bounding box center [540, 234] width 64 height 11
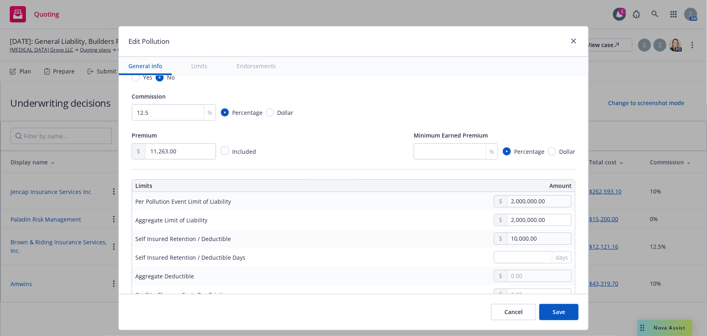
scroll to position [221, 0]
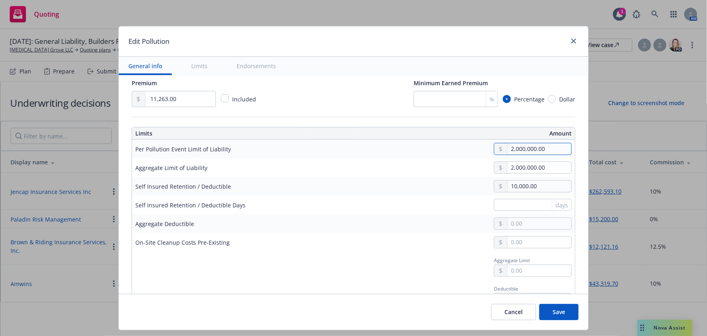
click at [552, 149] on input "2,000,000.00" at bounding box center [540, 148] width 64 height 11
drag, startPoint x: 553, startPoint y: 148, endPoint x: 465, endPoint y: 169, distance: 90.5
drag, startPoint x: 547, startPoint y: 167, endPoint x: 446, endPoint y: 192, distance: 103.2
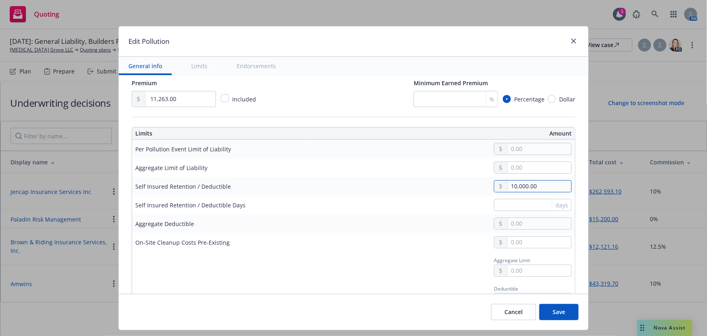
drag, startPoint x: 535, startPoint y: 184, endPoint x: 446, endPoint y: 204, distance: 91.7
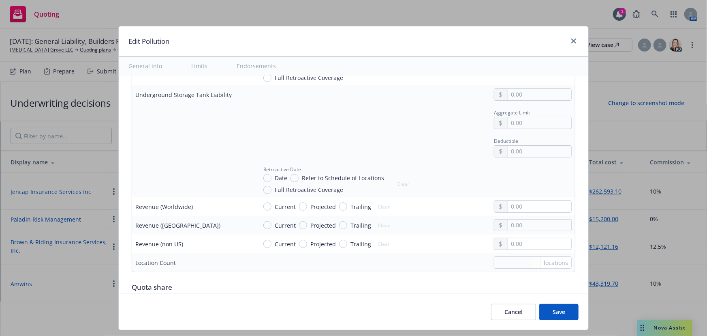
scroll to position [2911, 0]
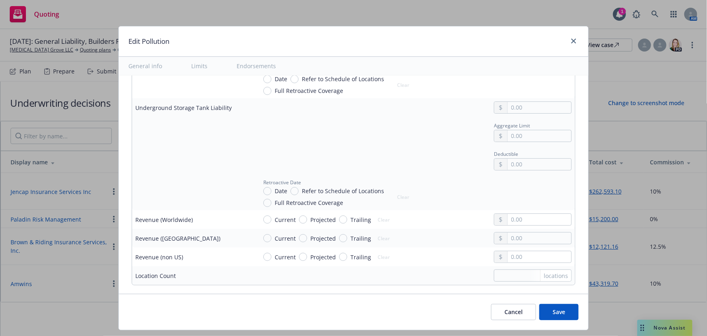
drag, startPoint x: 312, startPoint y: 234, endPoint x: 357, endPoint y: 231, distance: 45.1
click at [313, 234] on span "Projected" at bounding box center [324, 238] width 26 height 9
click at [307, 234] on input "Projected" at bounding box center [303, 238] width 8 height 8
click at [514, 232] on input "text" at bounding box center [540, 237] width 64 height 11
click at [540, 270] on div "locations" at bounding box center [555, 275] width 31 height 11
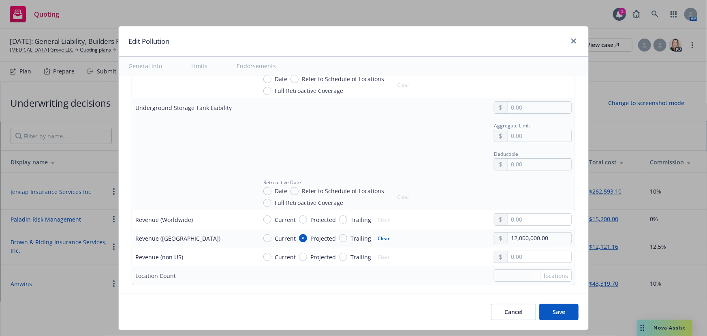
click at [540, 270] on div "locations" at bounding box center [555, 275] width 31 height 11
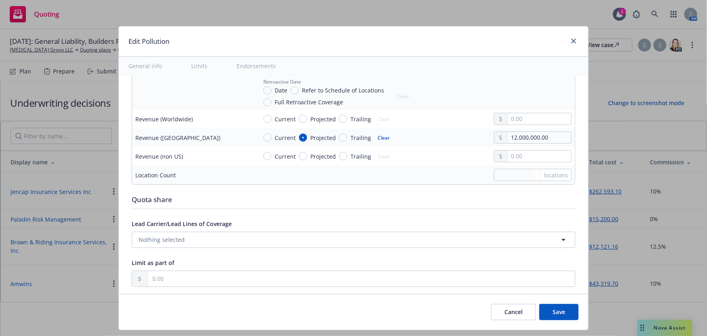
scroll to position [3022, 0]
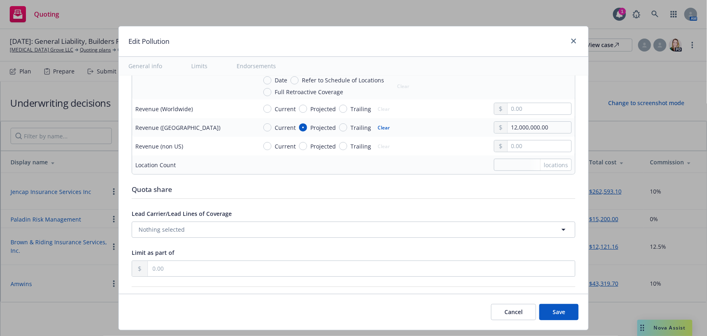
click at [506, 166] on td "locations" at bounding box center [415, 164] width 322 height 19
click at [509, 159] on input "text" at bounding box center [533, 165] width 78 height 12
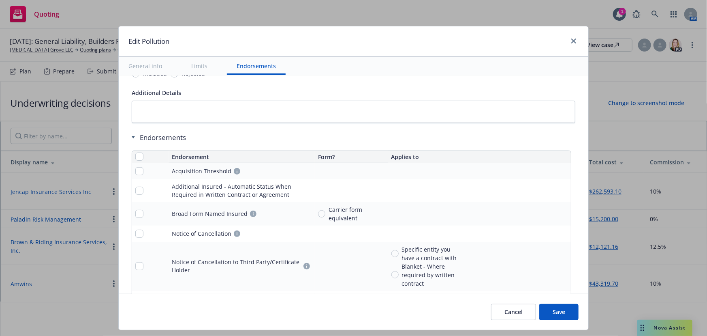
scroll to position [3317, 0]
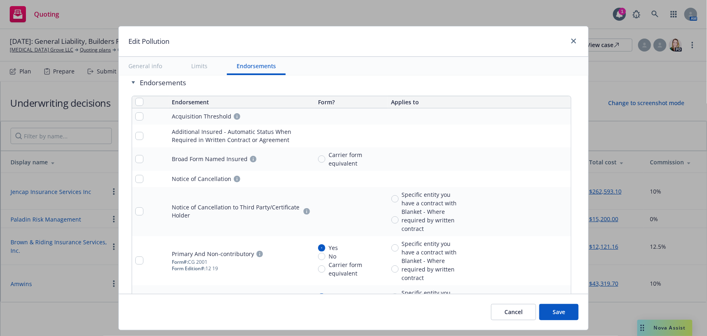
click at [554, 312] on button "Save" at bounding box center [559, 312] width 39 height 16
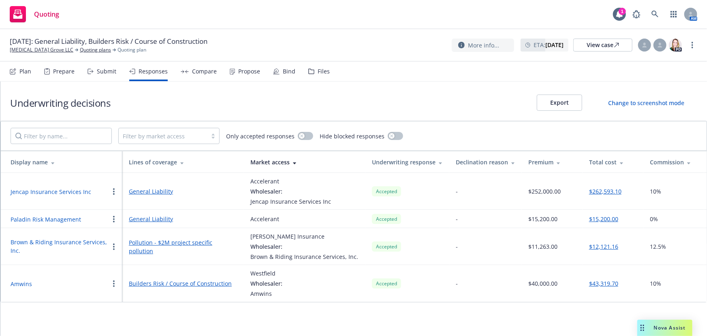
click at [142, 244] on link "Pollution - $2M project specific pollution" at bounding box center [183, 246] width 109 height 17
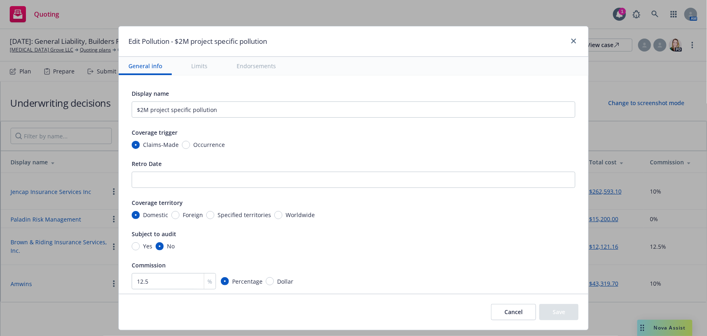
click at [212, 144] on span "Occurrence" at bounding box center [209, 144] width 32 height 9
click at [190, 144] on input "Occurrence" at bounding box center [186, 145] width 8 height 8
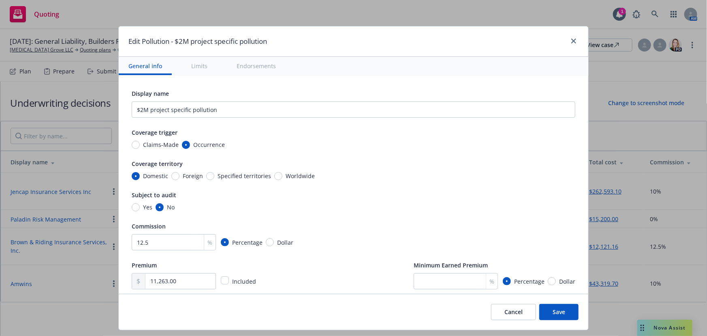
click at [556, 313] on button "Save" at bounding box center [559, 312] width 39 height 16
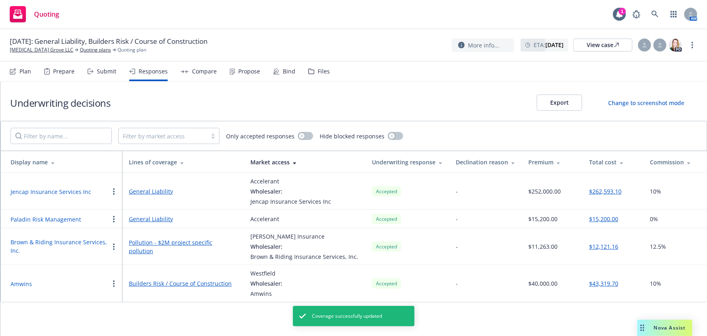
click at [179, 247] on link "Pollution - $2M project specific pollution" at bounding box center [183, 246] width 109 height 17
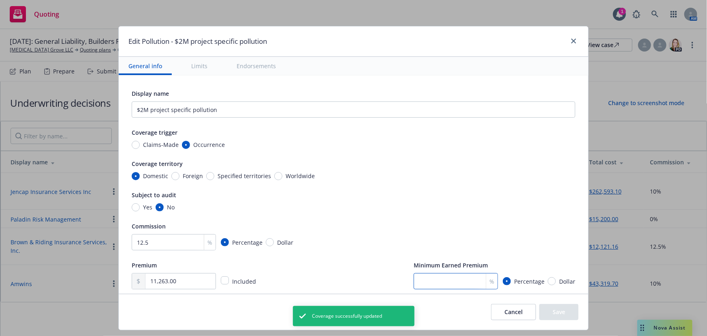
click at [444, 281] on input "number" at bounding box center [456, 281] width 84 height 16
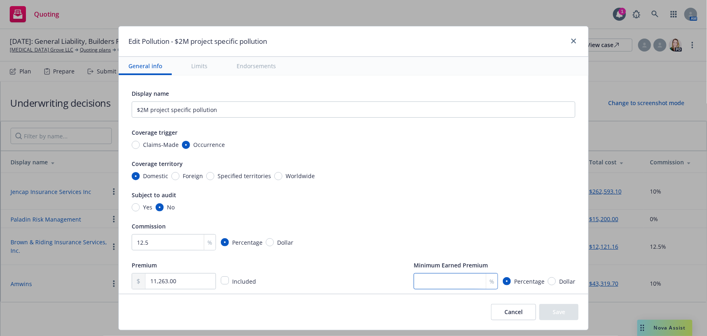
click at [447, 277] on input "number" at bounding box center [456, 281] width 84 height 16
click at [561, 311] on button "Save" at bounding box center [559, 312] width 39 height 16
